Goal: Transaction & Acquisition: Subscribe to service/newsletter

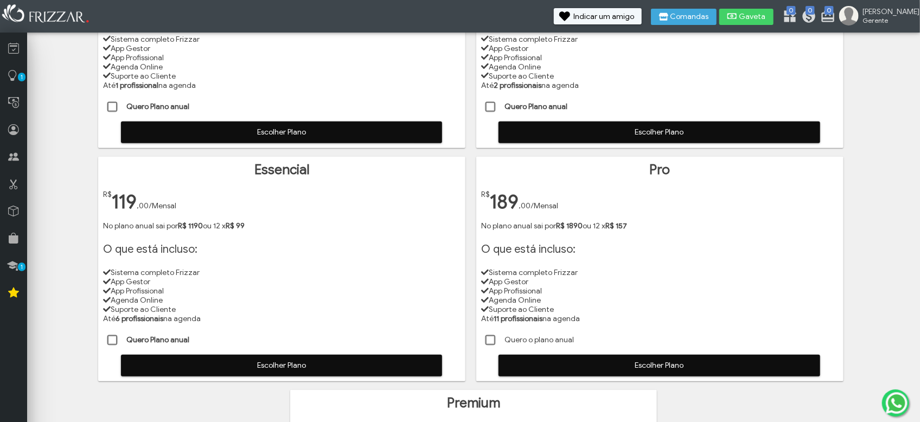
scroll to position [203, 0]
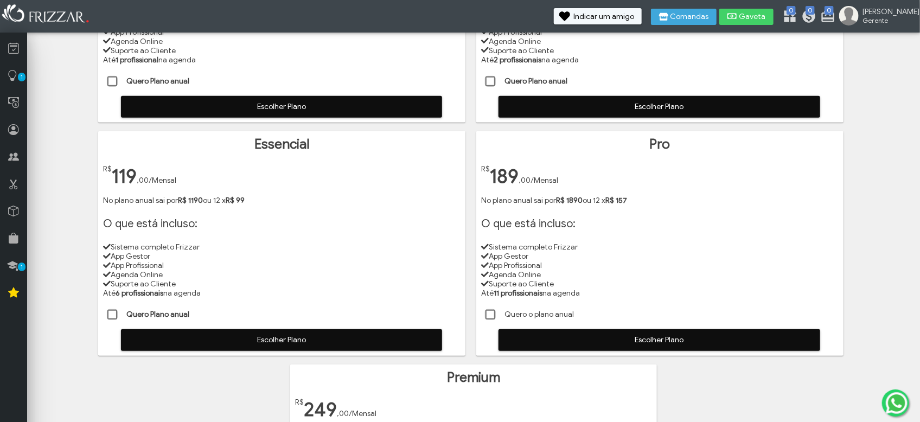
click at [109, 313] on span at bounding box center [112, 315] width 11 height 11
click at [205, 338] on span "Escolher Plano" at bounding box center [282, 340] width 306 height 16
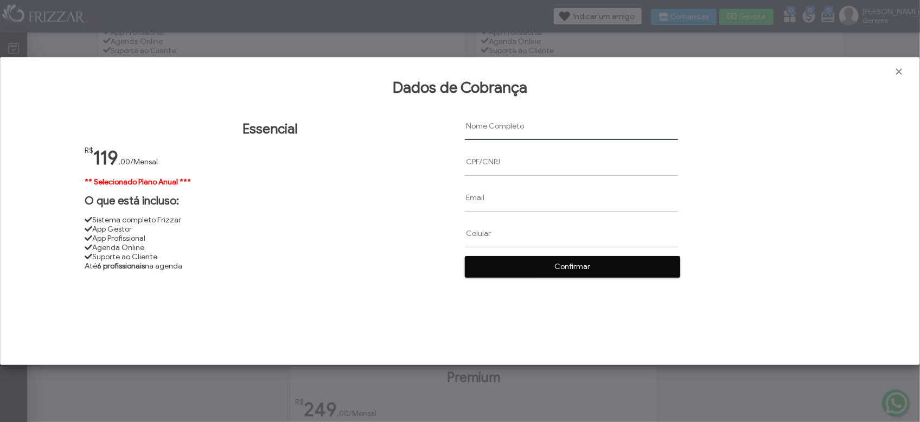
click at [484, 128] on input "text" at bounding box center [571, 126] width 213 height 28
paste input "[PERSON_NAME]"
type input "[PERSON_NAME]"
click at [467, 168] on input "text" at bounding box center [571, 162] width 213 height 28
paste input "07607297782"
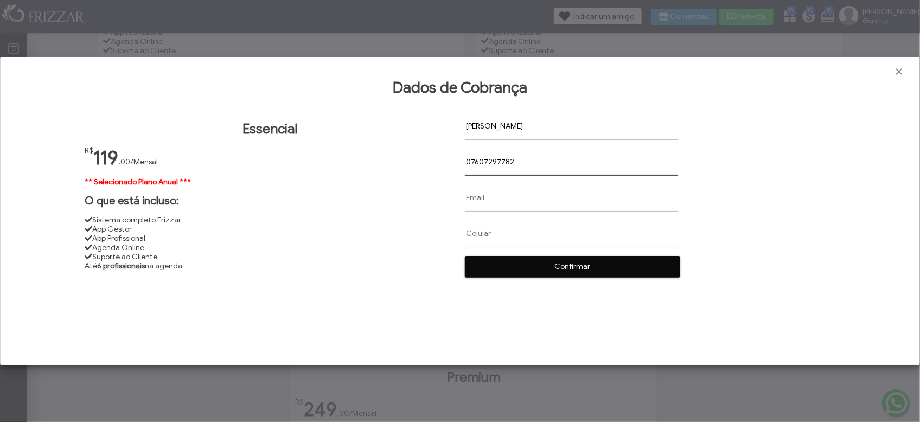
type input "07607297782"
click at [469, 201] on input "text" at bounding box center [571, 198] width 213 height 28
paste input "[EMAIL_ADDRESS][DOMAIN_NAME]"
type input "[EMAIL_ADDRESS][DOMAIN_NAME]"
click at [471, 232] on input "text" at bounding box center [571, 234] width 213 height 28
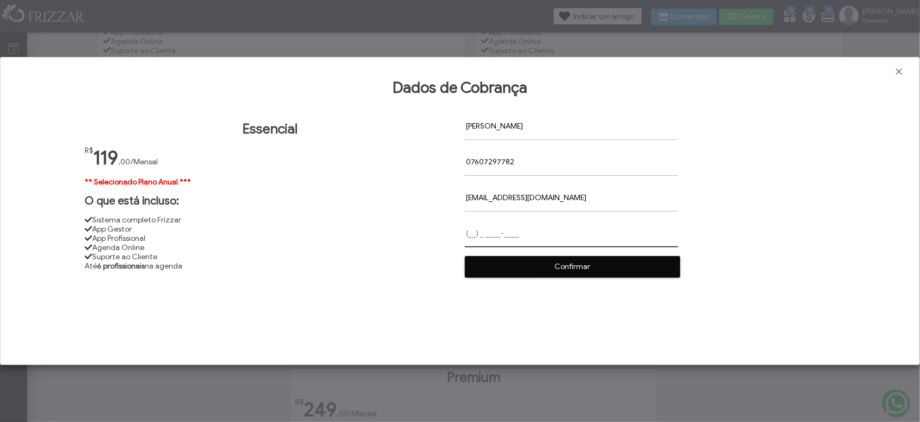
paste input "[PHONE_NUMBER]"
type input "[PHONE_NUMBER]"
click at [549, 268] on span "Confirmar" at bounding box center [572, 267] width 200 height 16
